Goal: Communication & Community: Answer question/provide support

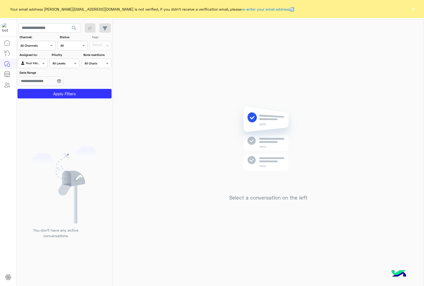
click at [416, 9] on button "×" at bounding box center [413, 8] width 5 height 5
click at [411, 5] on div "Your email address [PERSON_NAME][EMAIL_ADDRESS][DOMAIN_NAME] is not verified, i…" at bounding box center [212, 9] width 424 height 18
click at [412, 4] on div "Your email address [PERSON_NAME][EMAIL_ADDRESS][DOMAIN_NAME] is not verified, i…" at bounding box center [212, 9] width 424 height 18
click at [414, 10] on button "×" at bounding box center [413, 8] width 5 height 5
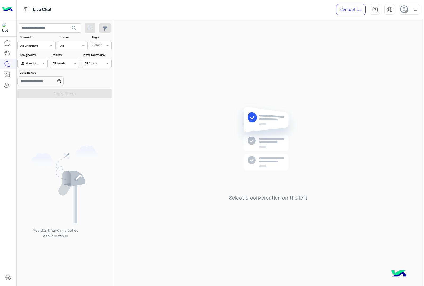
click at [406, 11] on span at bounding box center [406, 11] width 3 height 3
click at [381, 38] on label "Online" at bounding box center [387, 41] width 58 height 10
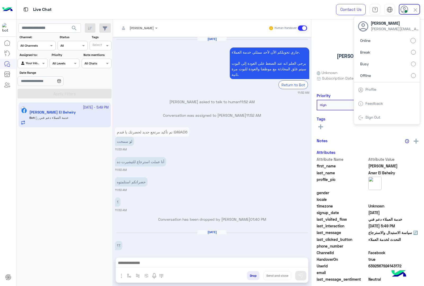
scroll to position [829, 0]
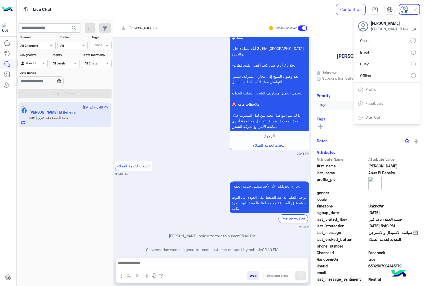
click at [415, 7] on img at bounding box center [416, 10] width 6 height 6
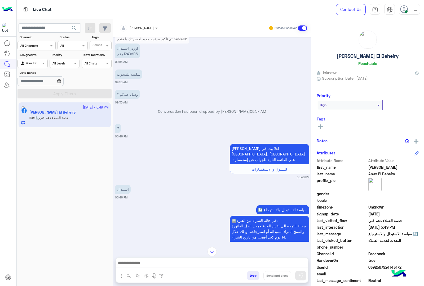
scroll to position [531, 0]
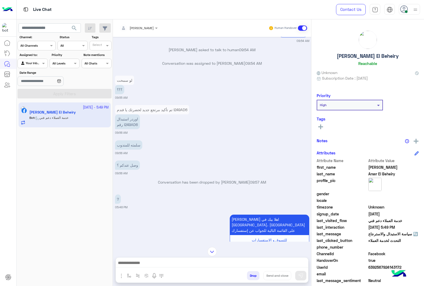
click at [130, 115] on p "اوردر استبدال رقم I249AD6" at bounding box center [127, 121] width 25 height 15
copy p "I249AD6"
click at [149, 26] on div at bounding box center [138, 27] width 43 height 5
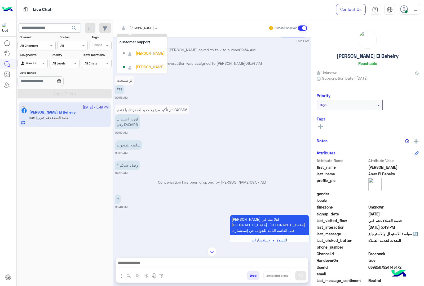
click at [150, 27] on div at bounding box center [138, 27] width 43 height 5
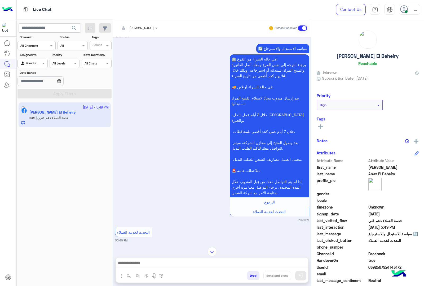
scroll to position [829, 0]
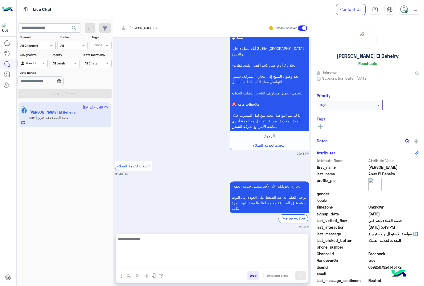
click at [175, 260] on textarea at bounding box center [212, 251] width 192 height 32
type textarea "*"
type textarea "**********"
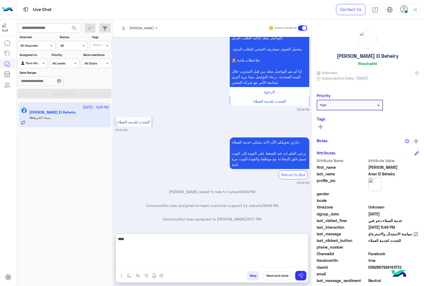
scroll to position [886, 0]
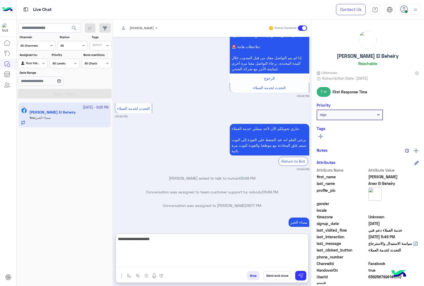
paste textarea "**********"
type textarea "**********"
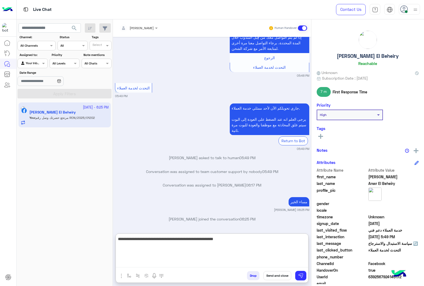
type textarea "**********"
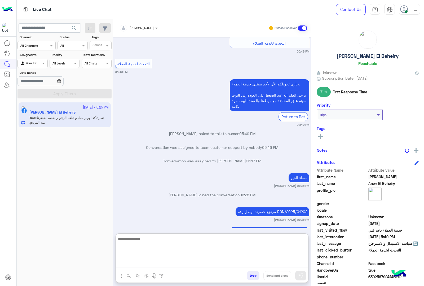
scroll to position [932, 0]
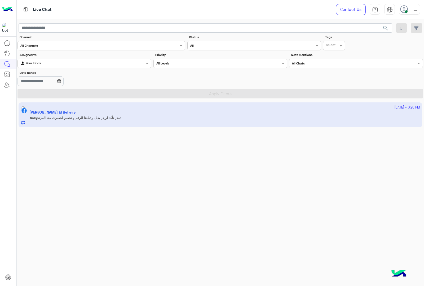
click at [163, 121] on app-inbox-user "[DATE] - 6:25 PM [PERSON_NAME] El Beheiry You : تقدر تأكد اوردر بديل و تبلغنا ا…" at bounding box center [221, 114] width 404 height 25
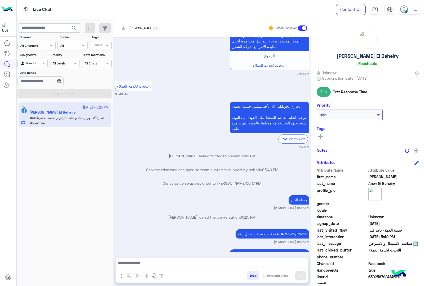
scroll to position [875, 0]
